Goal: Navigation & Orientation: Find specific page/section

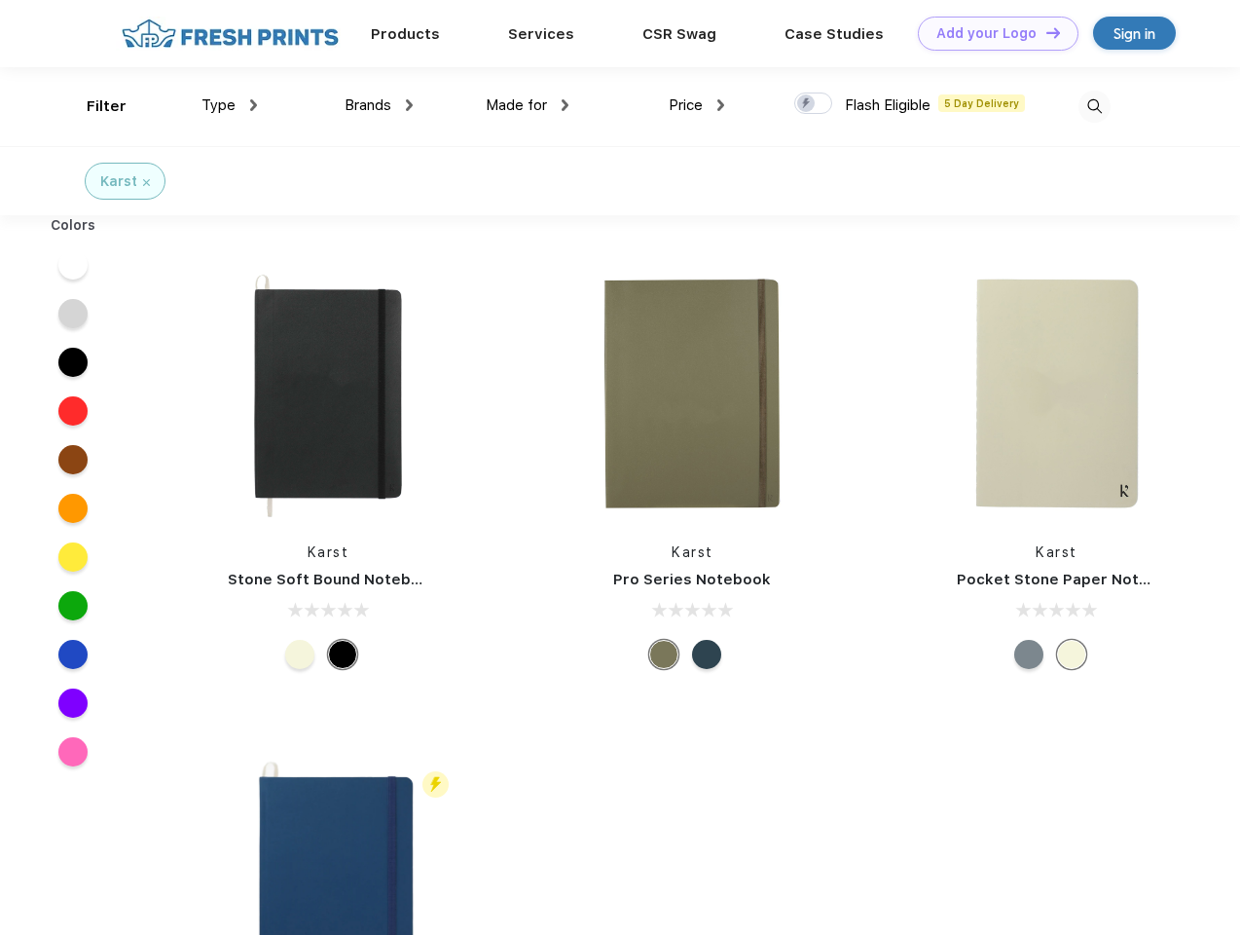
scroll to position [1, 0]
click at [991, 33] on link "Add your Logo Design Tool" at bounding box center [998, 34] width 161 height 34
click at [0, 0] on div "Design Tool" at bounding box center [0, 0] width 0 height 0
click at [1045, 32] on link "Add your Logo Design Tool" at bounding box center [998, 34] width 161 height 34
click at [93, 106] on div "Filter" at bounding box center [107, 106] width 40 height 22
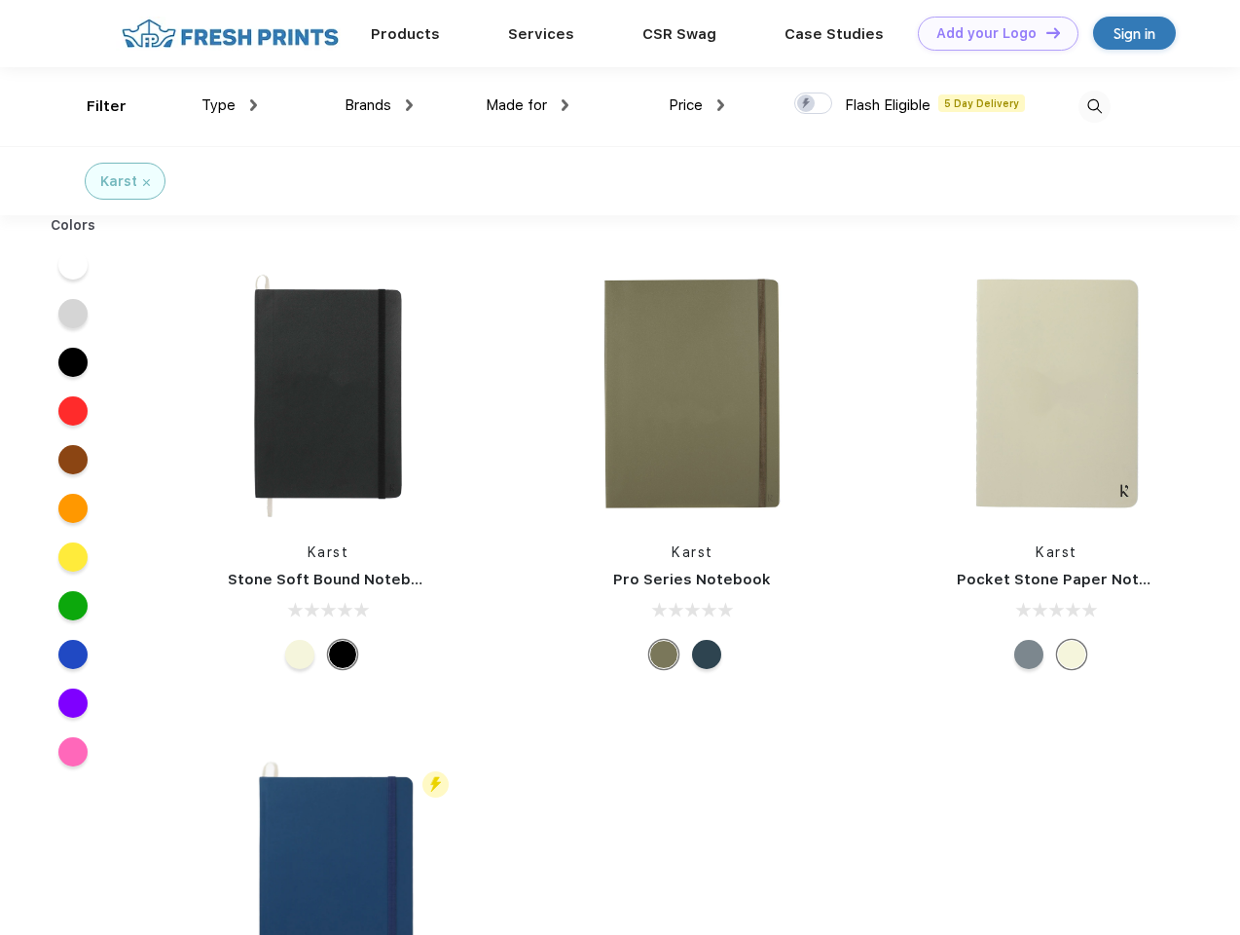
click at [230, 105] on span "Type" at bounding box center [219, 105] width 34 height 18
click at [379, 105] on span "Brands" at bounding box center [368, 105] width 47 height 18
click at [528, 105] on span "Made for" at bounding box center [516, 105] width 61 height 18
click at [697, 105] on span "Price" at bounding box center [686, 105] width 34 height 18
click at [814, 104] on div at bounding box center [813, 102] width 38 height 21
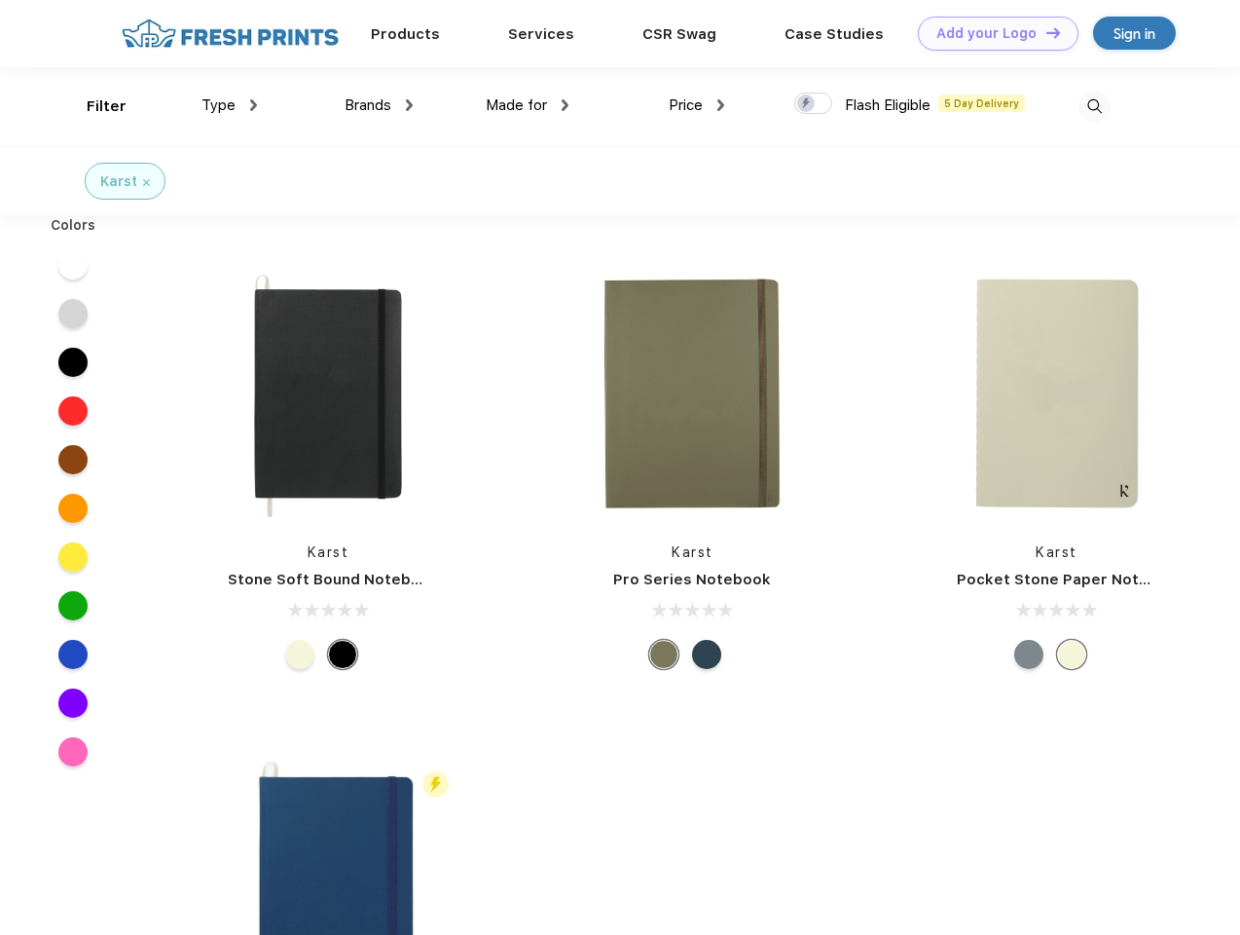
click at [807, 104] on input "checkbox" at bounding box center [800, 98] width 13 height 13
click at [1094, 106] on img at bounding box center [1095, 107] width 32 height 32
